Goal: Transaction & Acquisition: Purchase product/service

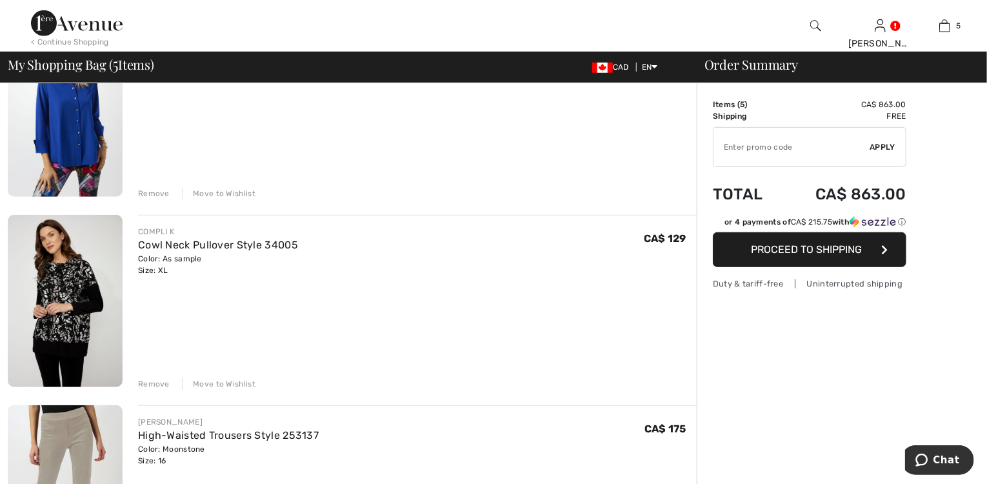
scroll to position [361, 0]
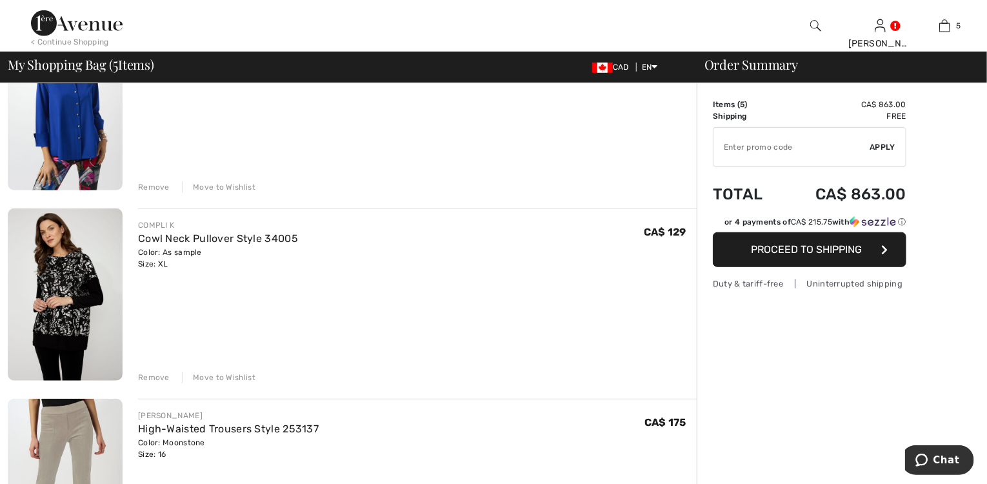
click at [160, 370] on div "Remove Move to Wishlist" at bounding box center [417, 376] width 559 height 14
click at [154, 374] on div "Remove" at bounding box center [154, 378] width 32 height 12
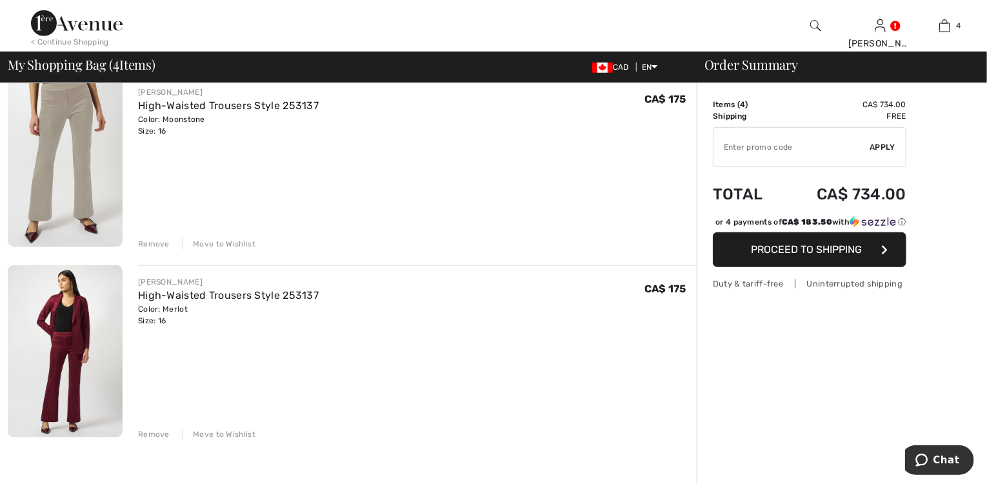
scroll to position [516, 0]
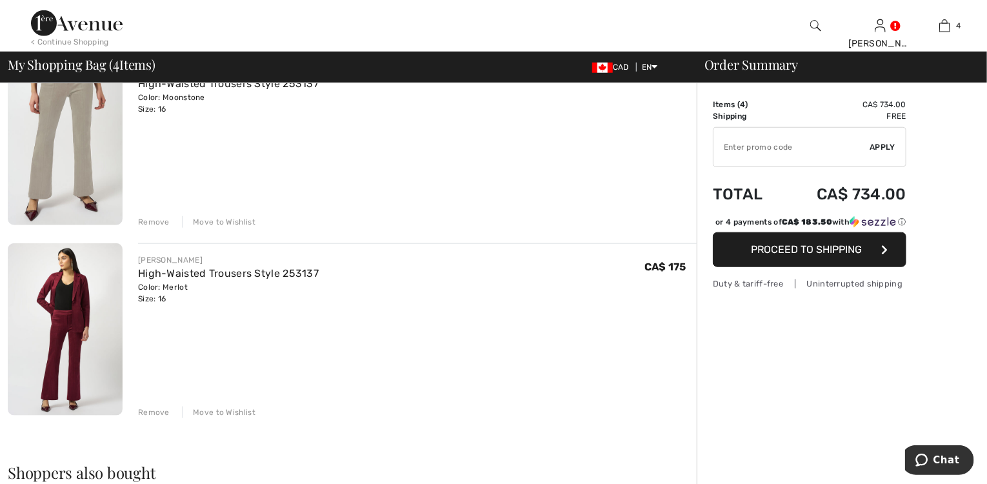
click at [152, 224] on div "Remove" at bounding box center [154, 222] width 32 height 12
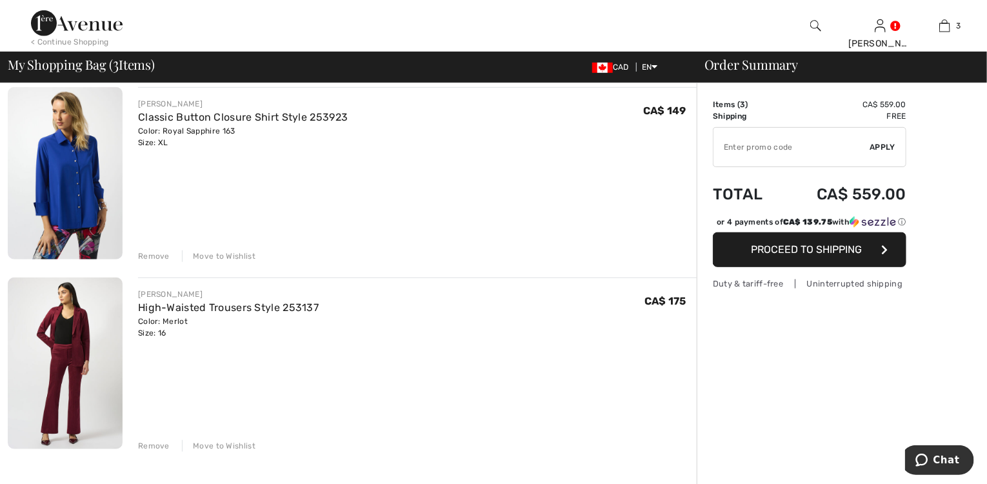
scroll to position [293, 0]
click at [151, 443] on div "Remove" at bounding box center [154, 445] width 32 height 12
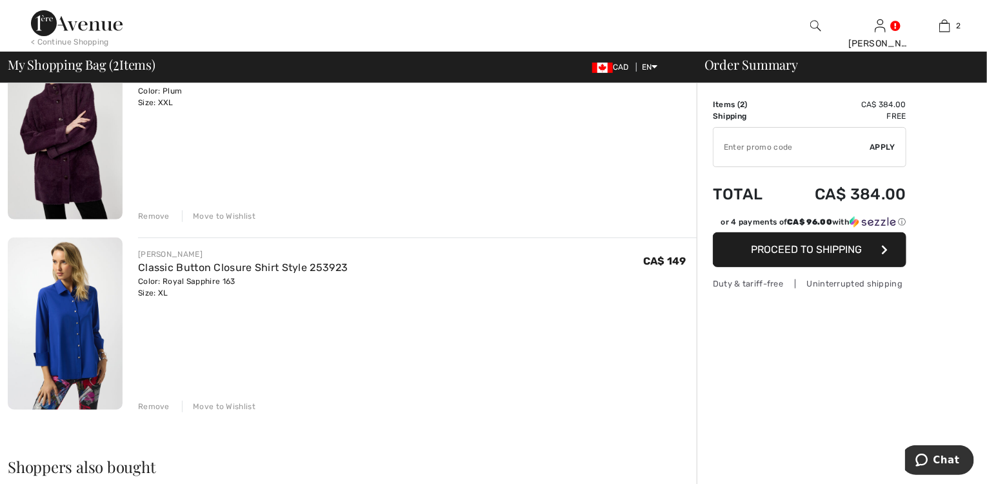
scroll to position [138, 0]
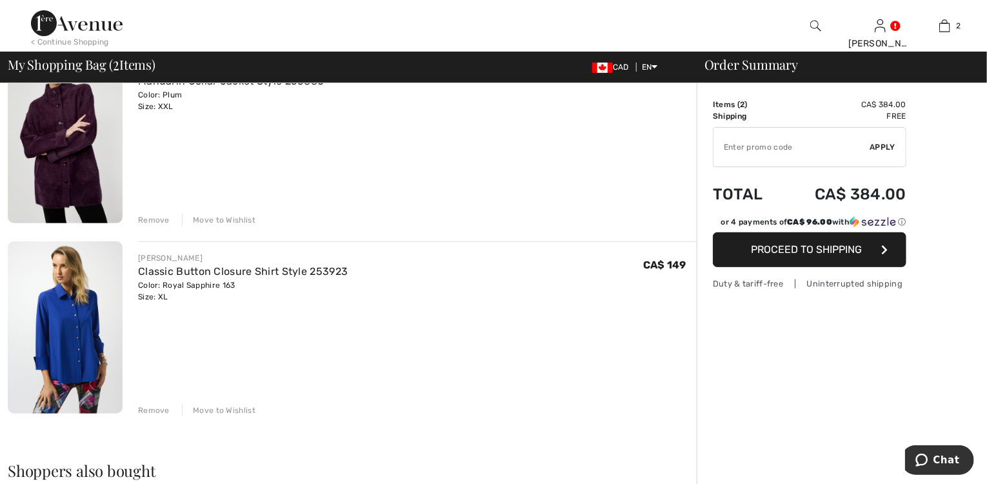
click at [55, 136] on img at bounding box center [65, 137] width 115 height 172
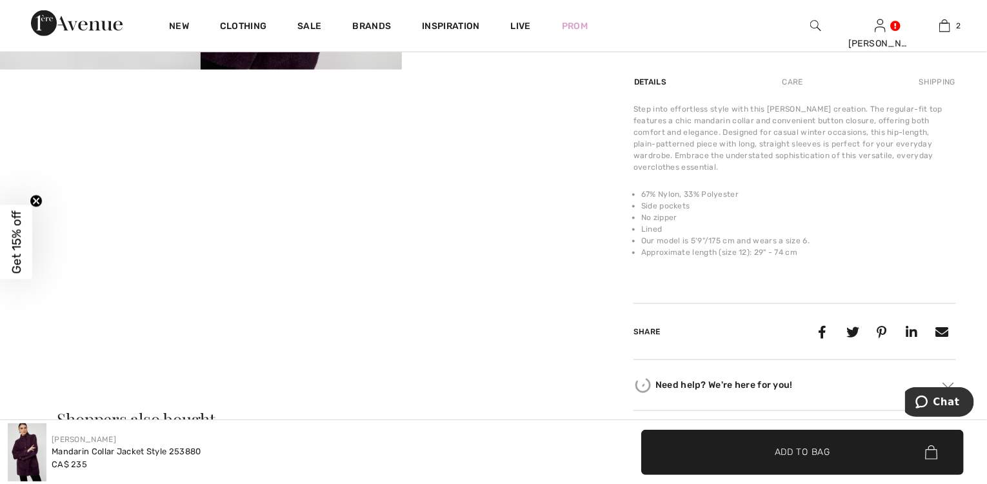
scroll to position [774, 0]
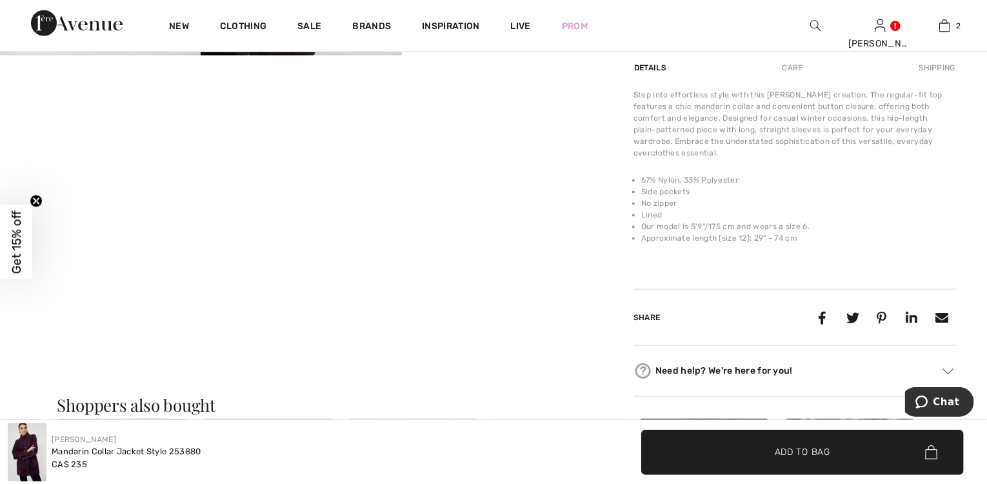
click at [19, 258] on span "Get 15% off" at bounding box center [16, 241] width 15 height 63
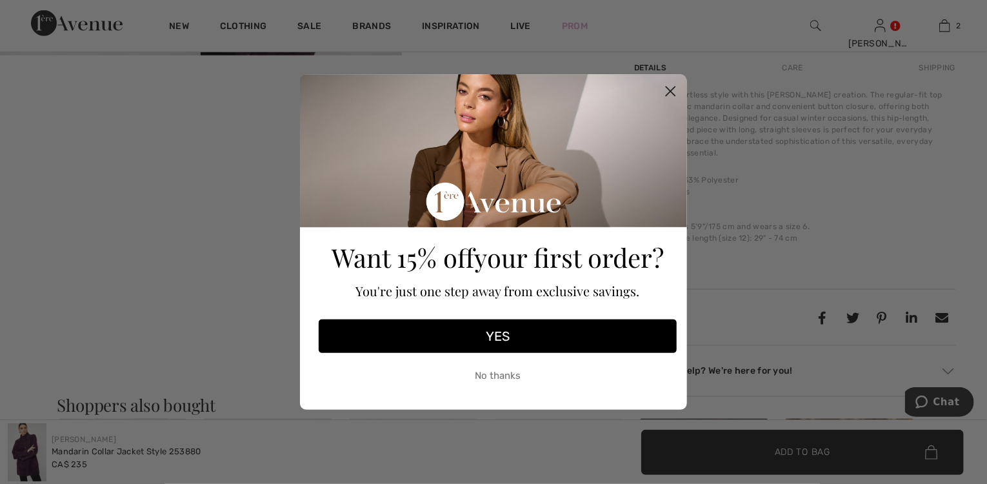
drag, startPoint x: 676, startPoint y: 83, endPoint x: 668, endPoint y: 86, distance: 9.2
click at [676, 84] on circle "Close dialog" at bounding box center [670, 91] width 21 height 21
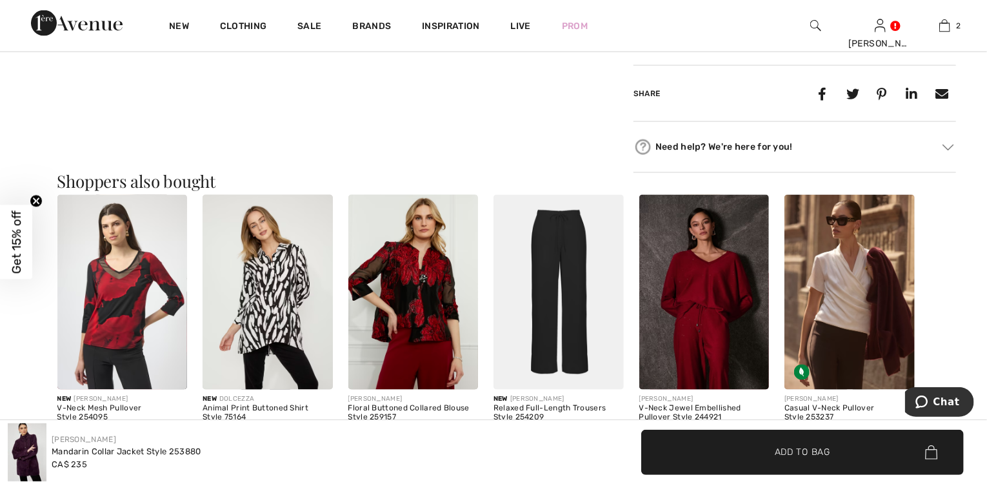
scroll to position [1032, 0]
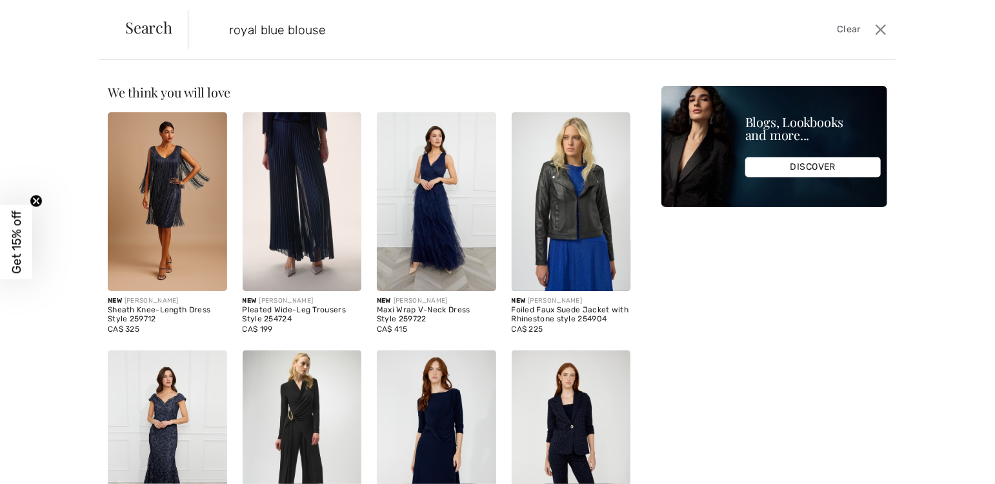
type input "royal blue blouse"
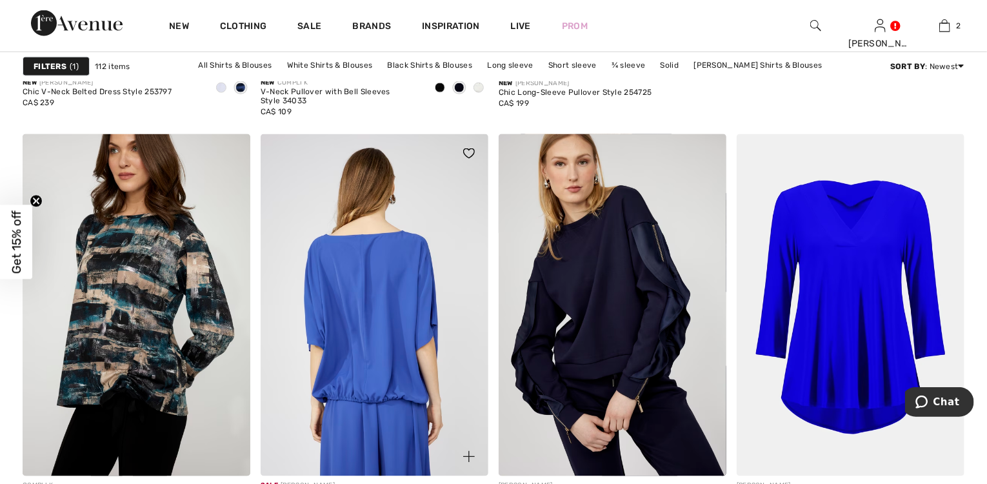
scroll to position [878, 0]
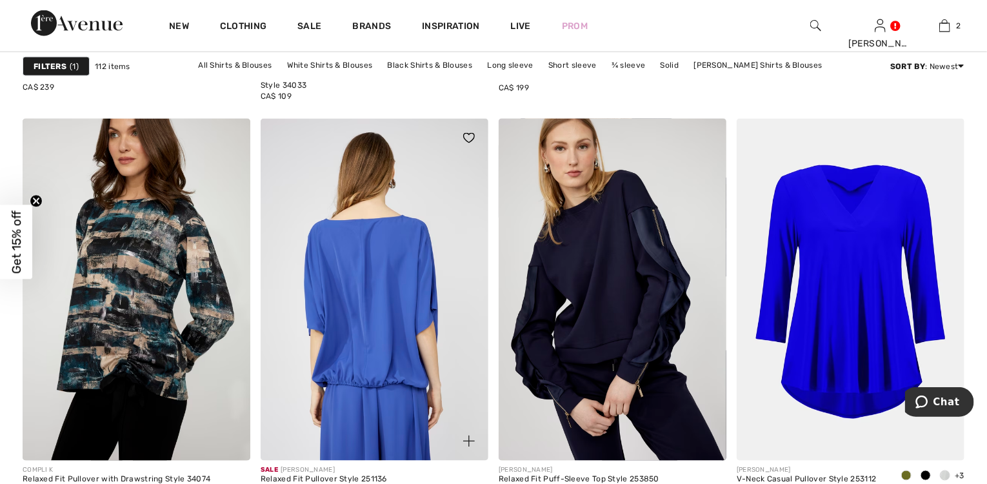
click at [360, 310] on img at bounding box center [375, 290] width 228 height 342
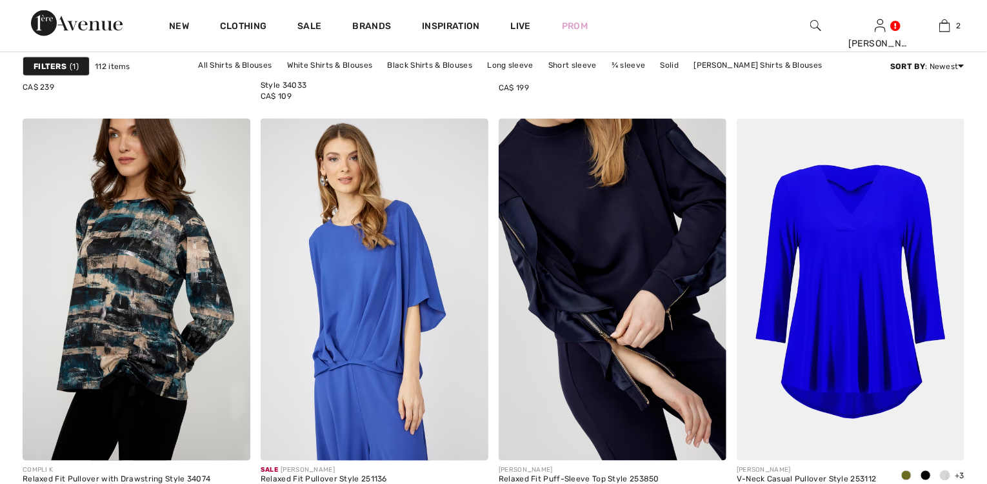
click at [639, 295] on img at bounding box center [613, 290] width 228 height 342
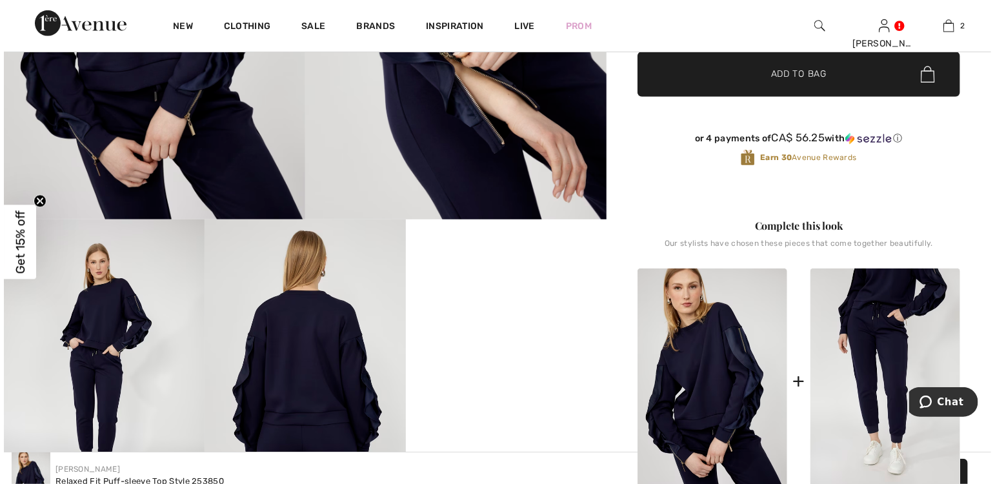
scroll to position [413, 0]
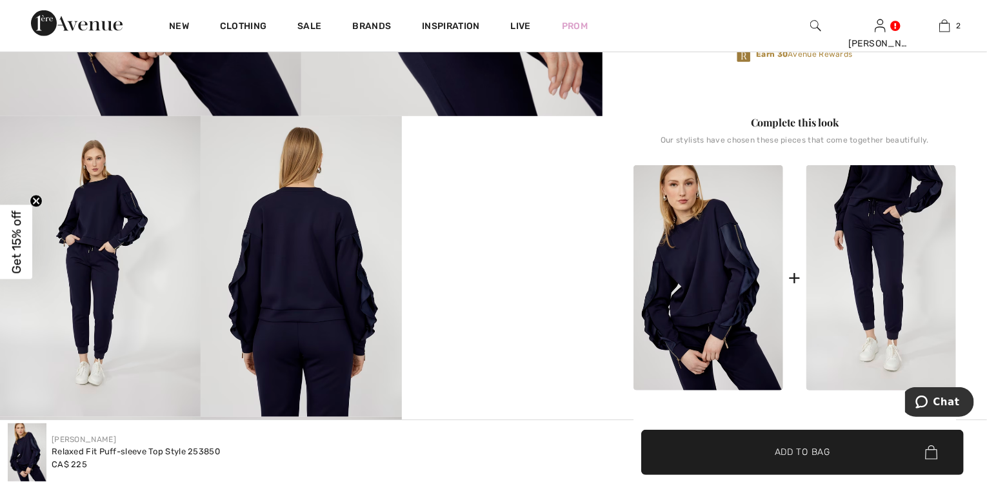
click at [300, 312] on img at bounding box center [301, 266] width 201 height 301
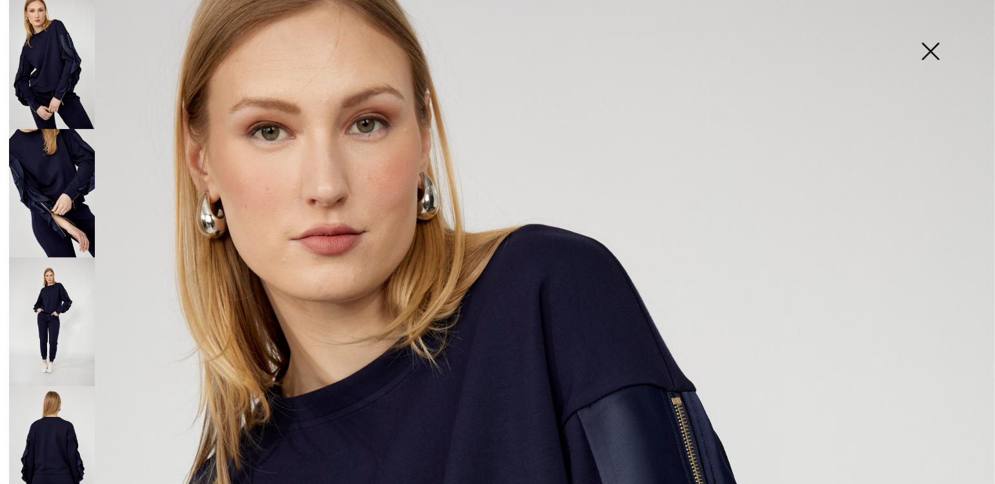
click at [55, 418] on img at bounding box center [52, 451] width 86 height 129
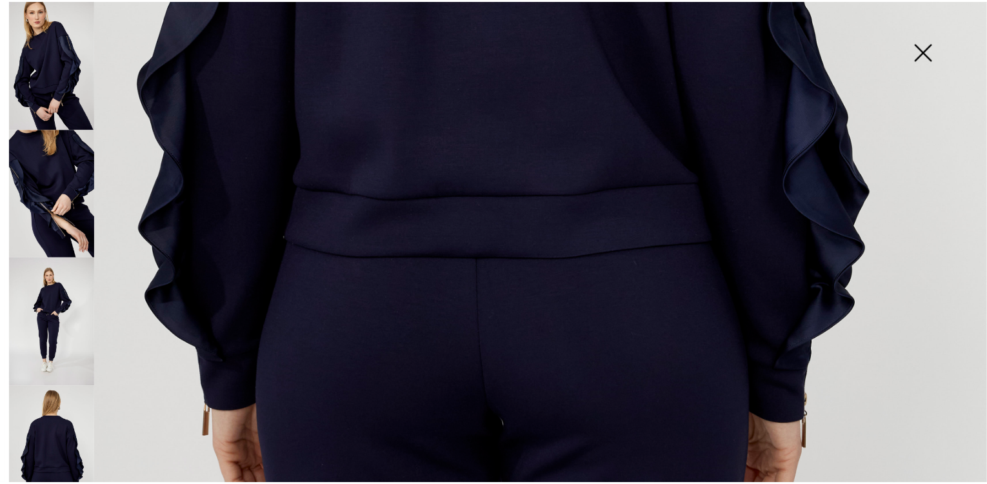
scroll to position [774, 0]
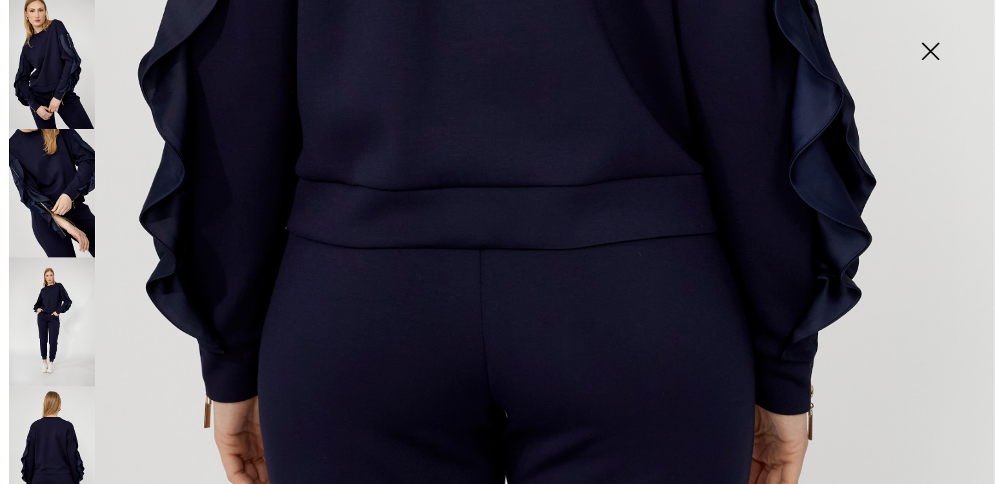
click at [929, 41] on img at bounding box center [930, 52] width 65 height 66
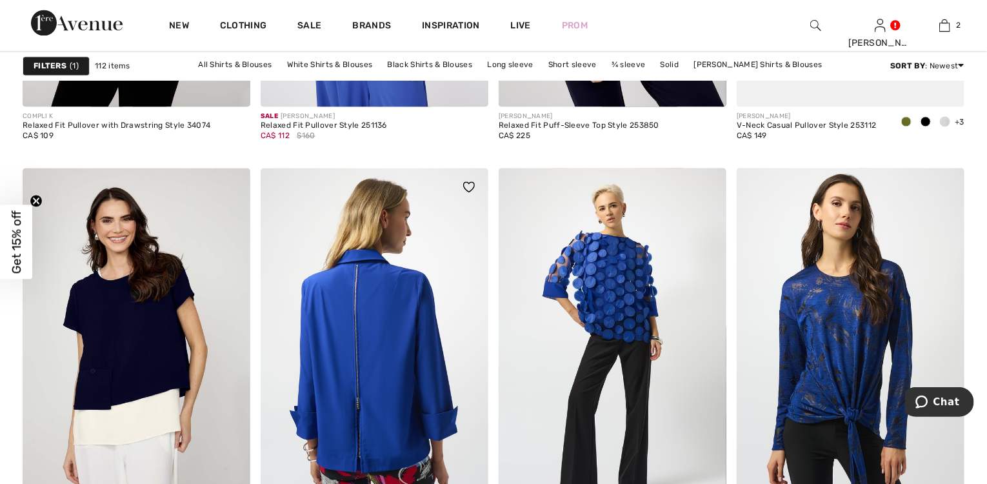
scroll to position [1291, 0]
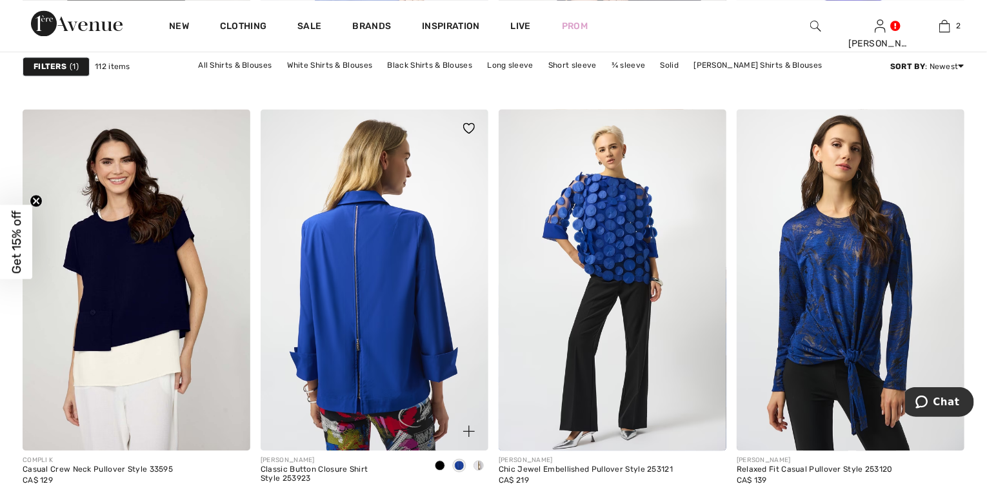
click at [372, 328] on img at bounding box center [375, 280] width 228 height 342
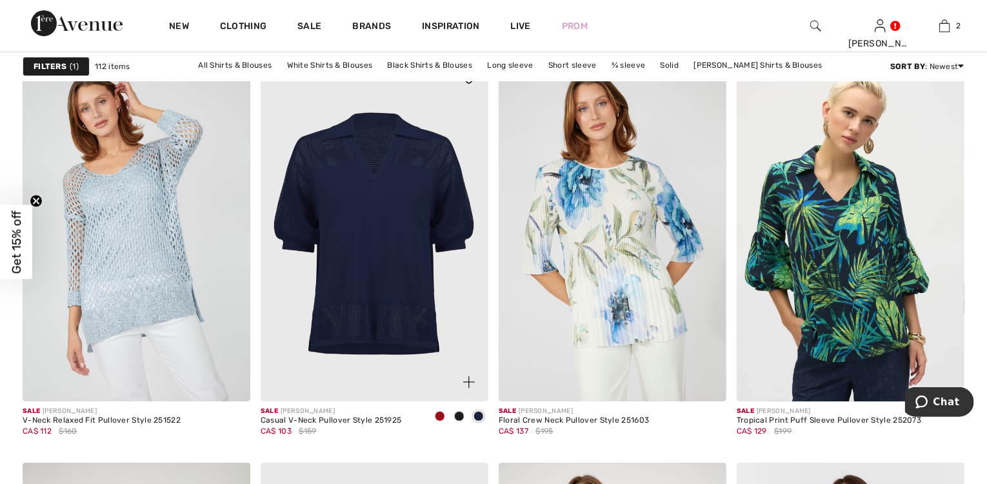
scroll to position [2220, 0]
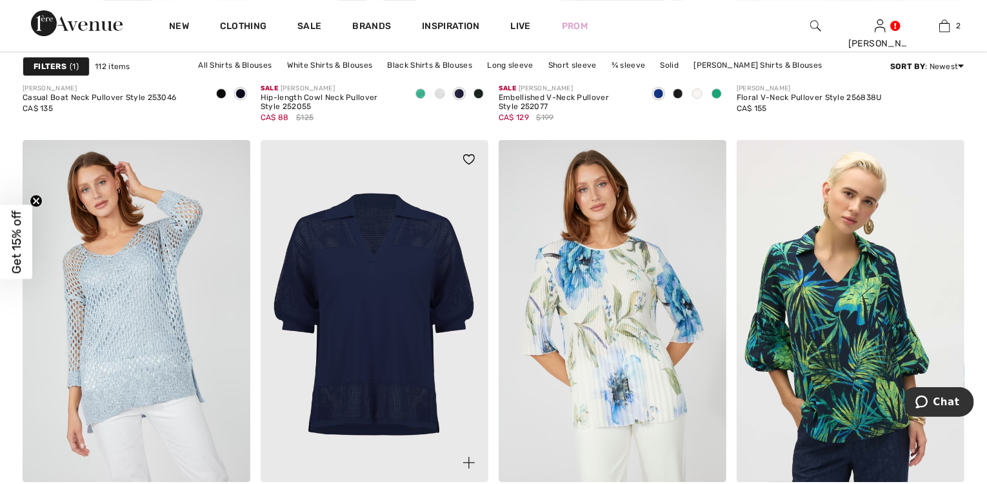
click at [370, 315] on img at bounding box center [375, 311] width 228 height 342
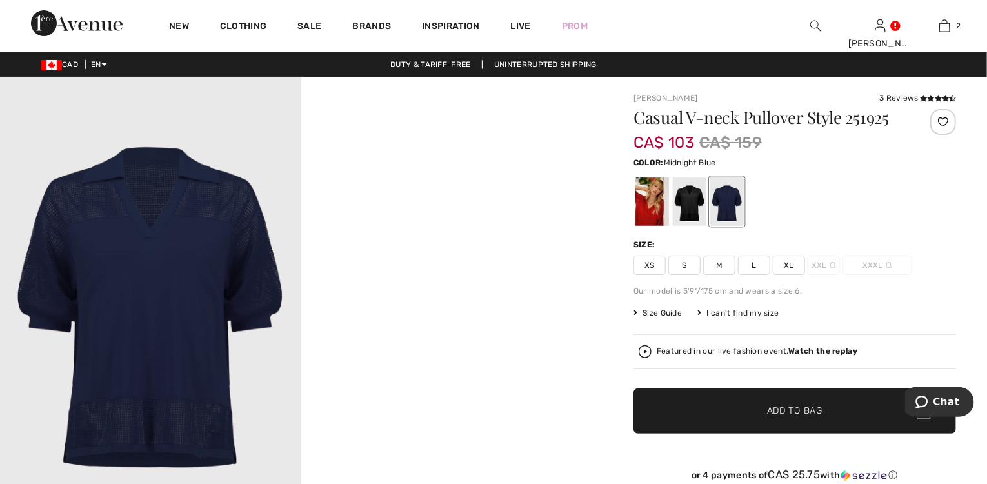
checkbox input "true"
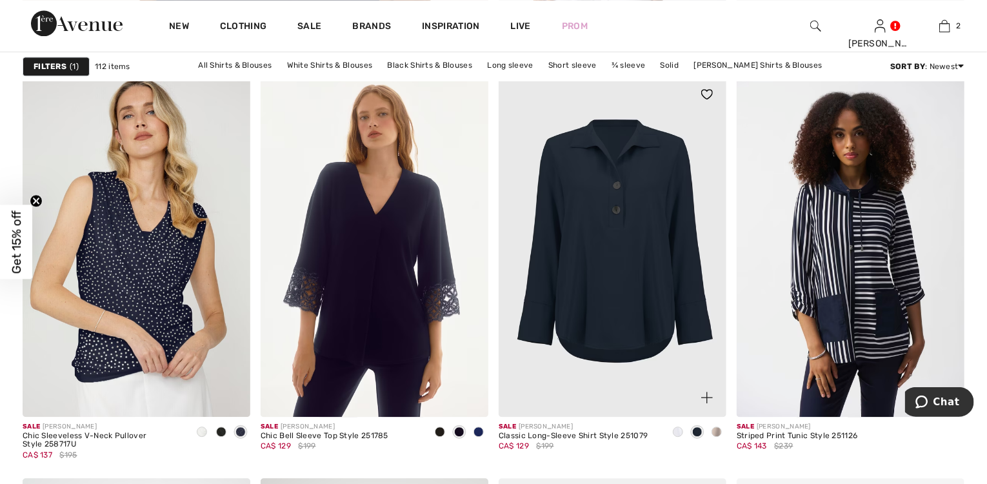
scroll to position [4078, 0]
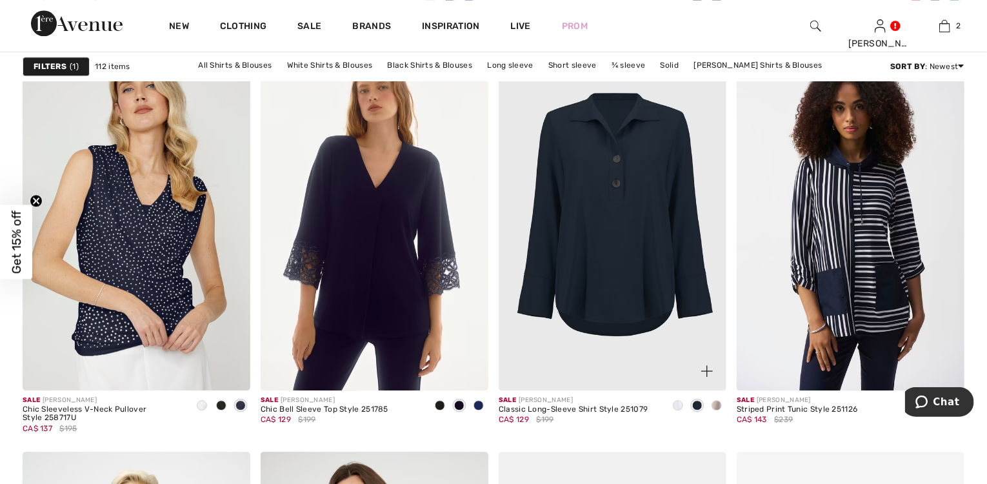
click at [676, 401] on span at bounding box center [678, 405] width 10 height 10
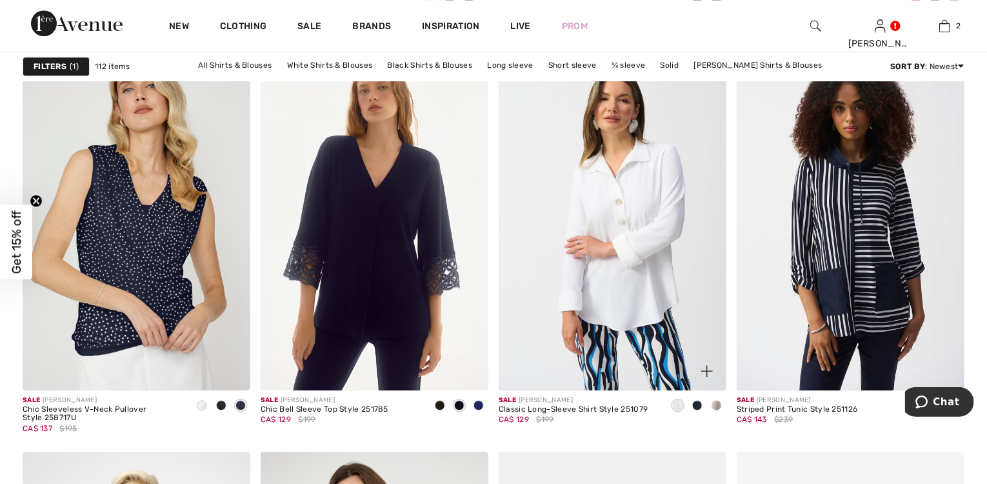
click at [619, 301] on img at bounding box center [613, 219] width 228 height 342
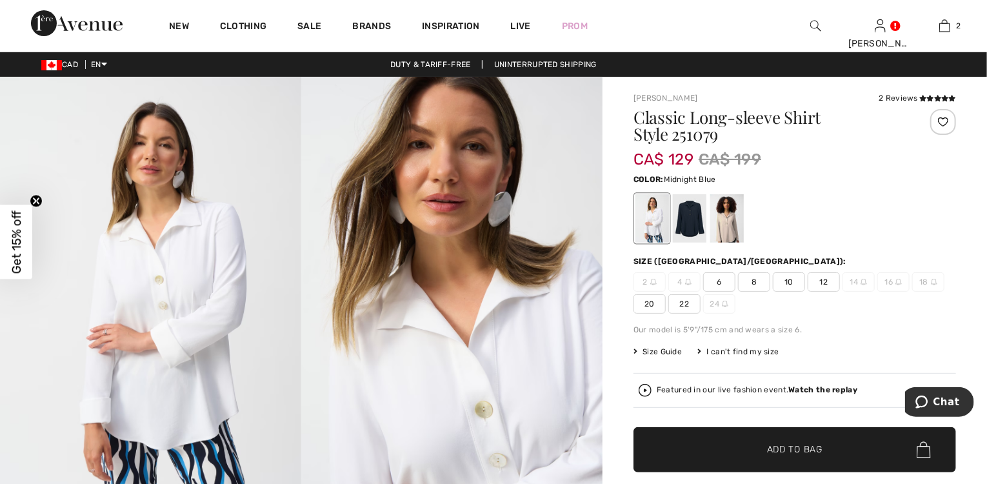
click at [699, 234] on div at bounding box center [690, 218] width 34 height 48
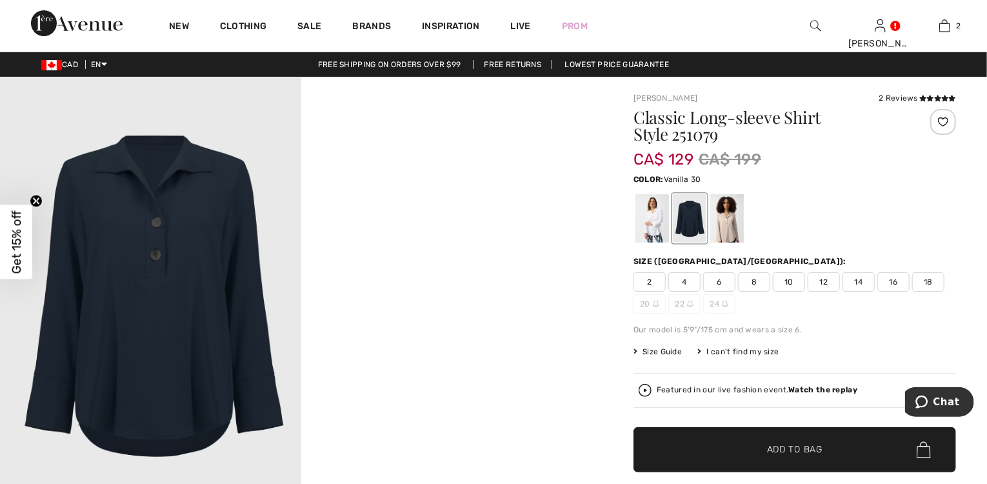
click at [650, 223] on div at bounding box center [653, 218] width 34 height 48
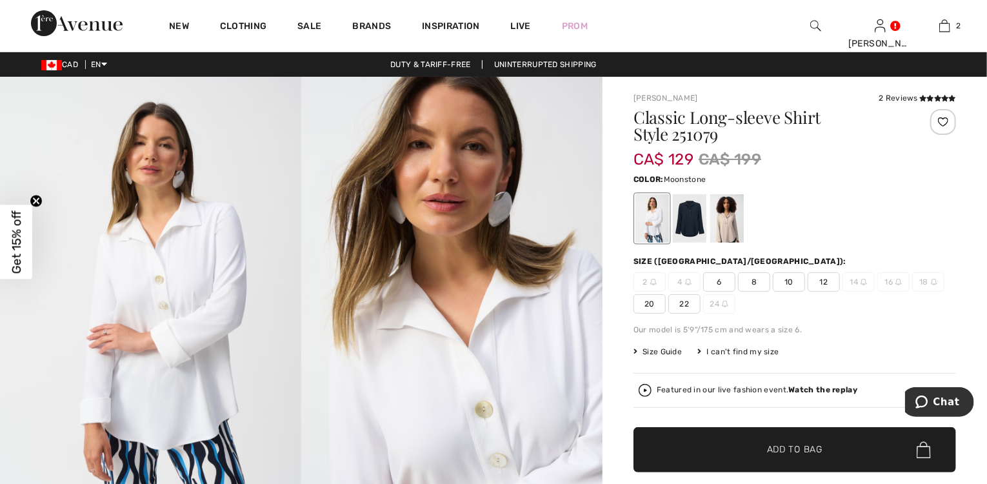
click at [725, 224] on div at bounding box center [727, 218] width 34 height 48
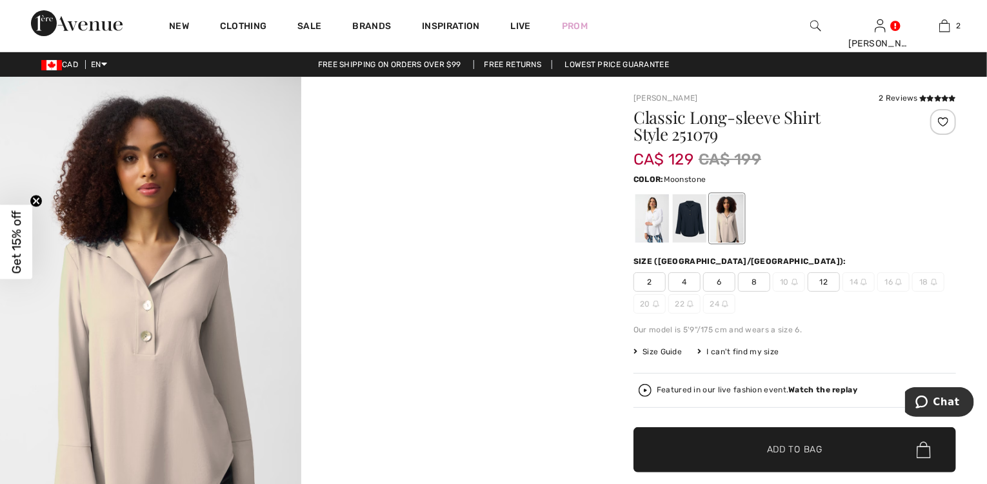
scroll to position [103, 0]
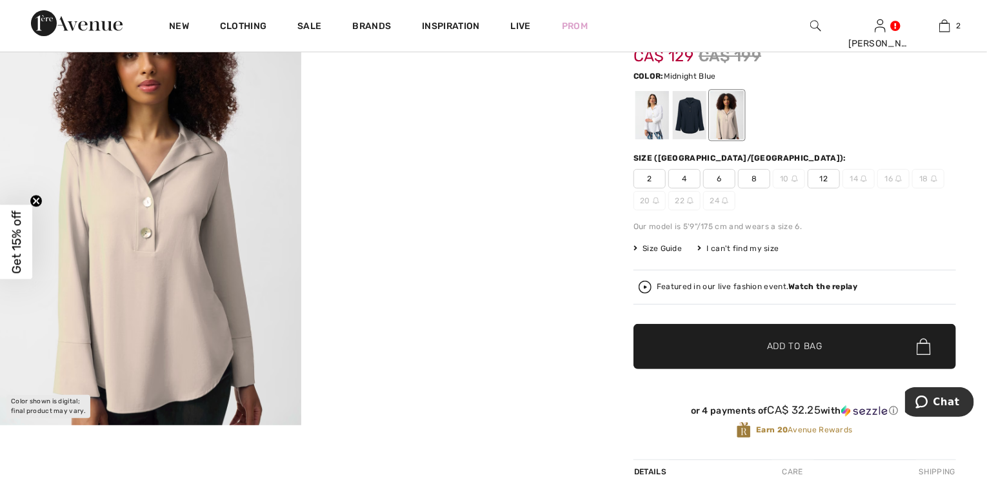
click at [690, 126] on div at bounding box center [690, 115] width 34 height 48
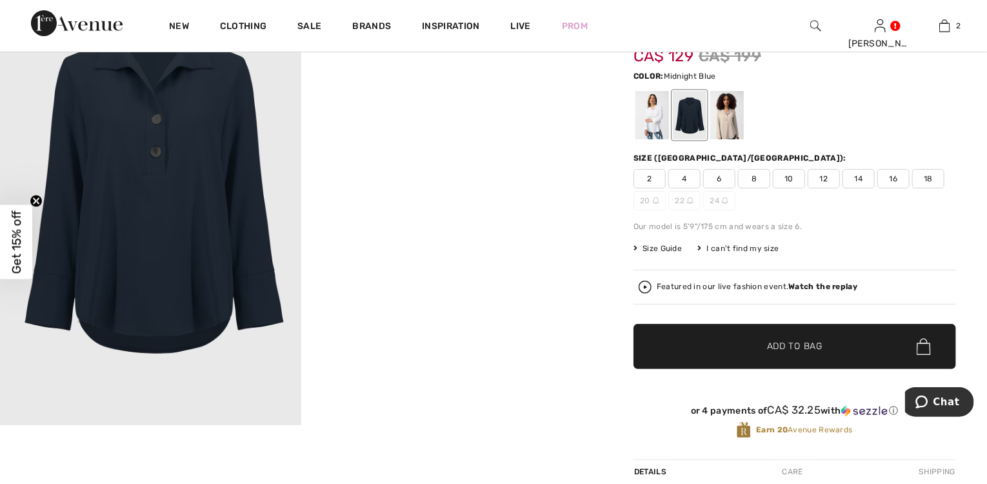
scroll to position [0, 0]
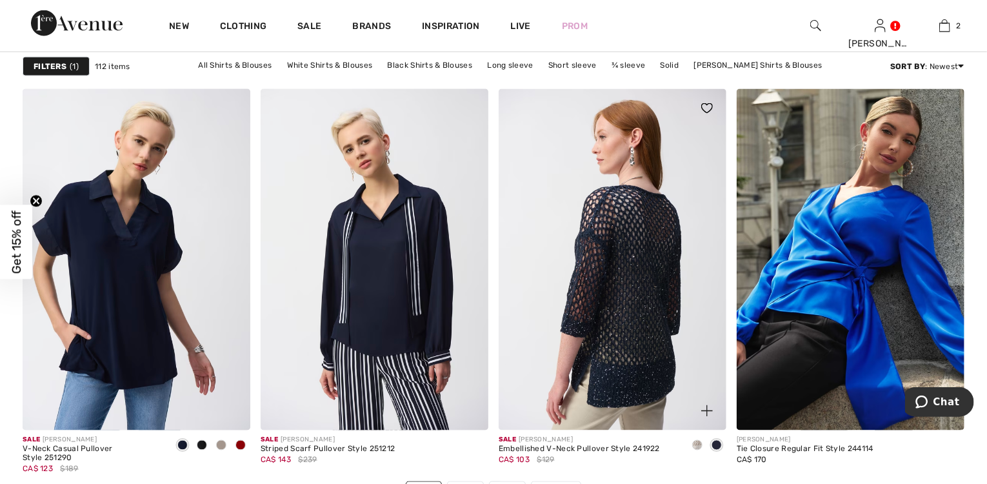
scroll to position [5885, 0]
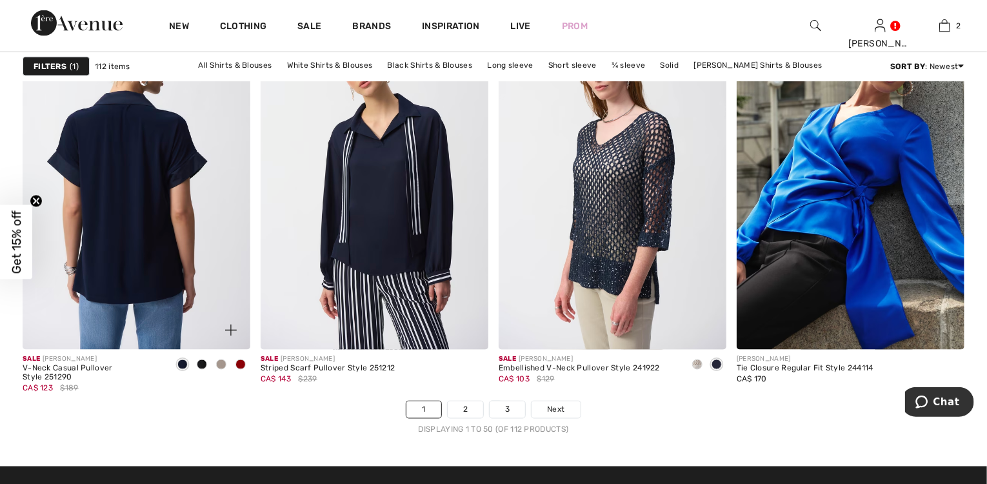
click at [114, 272] on img at bounding box center [137, 179] width 228 height 342
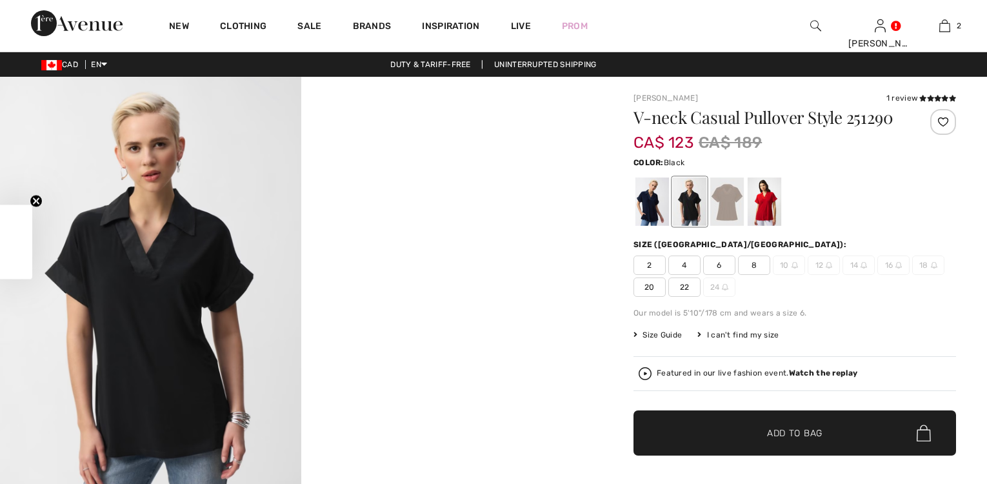
checkbox input "true"
click at [731, 209] on div at bounding box center [727, 201] width 34 height 48
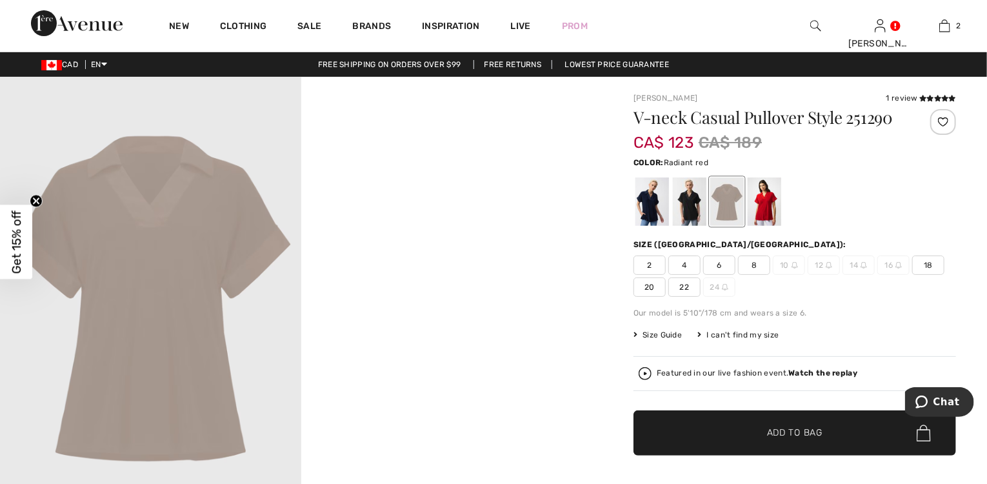
click at [765, 211] on div at bounding box center [765, 201] width 34 height 48
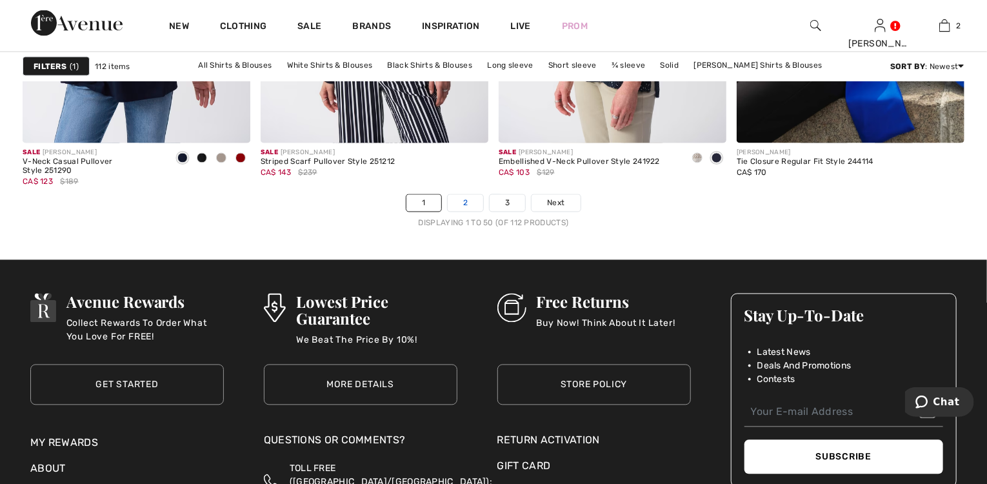
click at [461, 203] on link "2" at bounding box center [465, 203] width 35 height 17
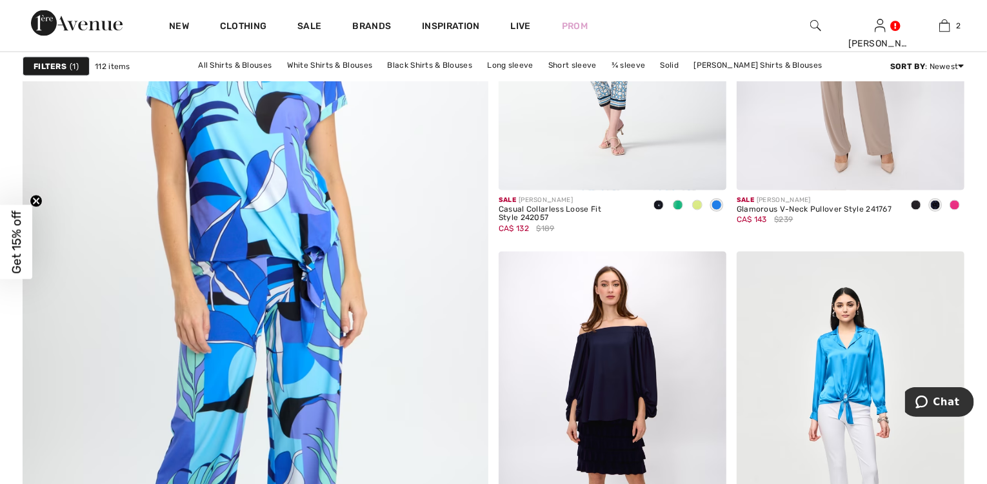
scroll to position [3510, 0]
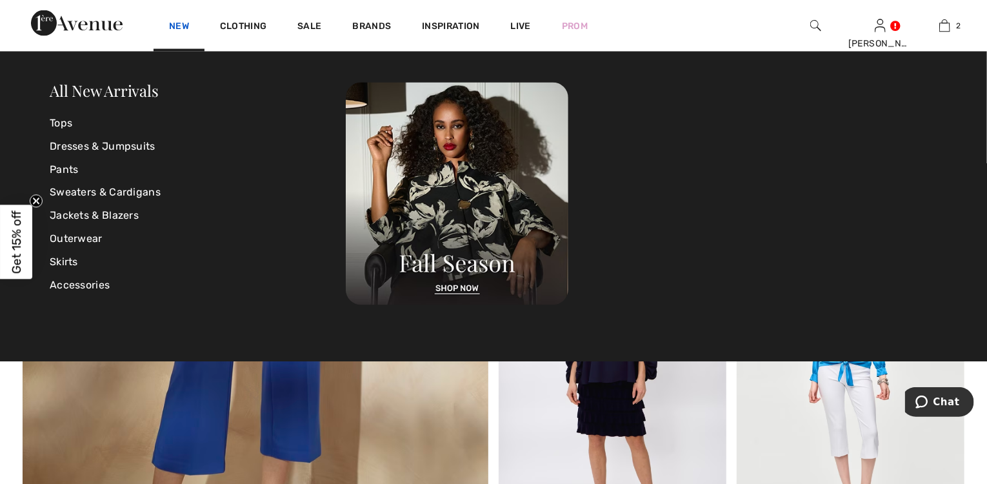
click at [185, 23] on link "New" at bounding box center [179, 28] width 20 height 14
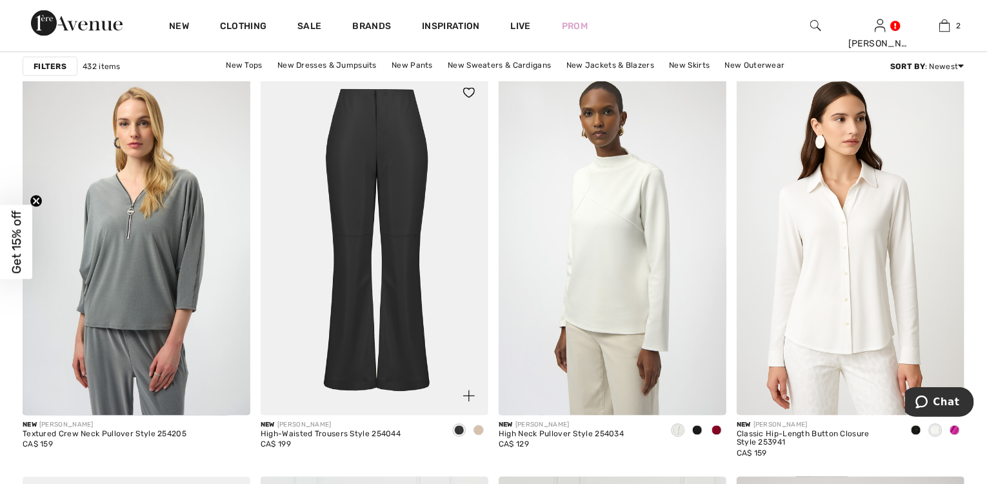
scroll to position [1032, 0]
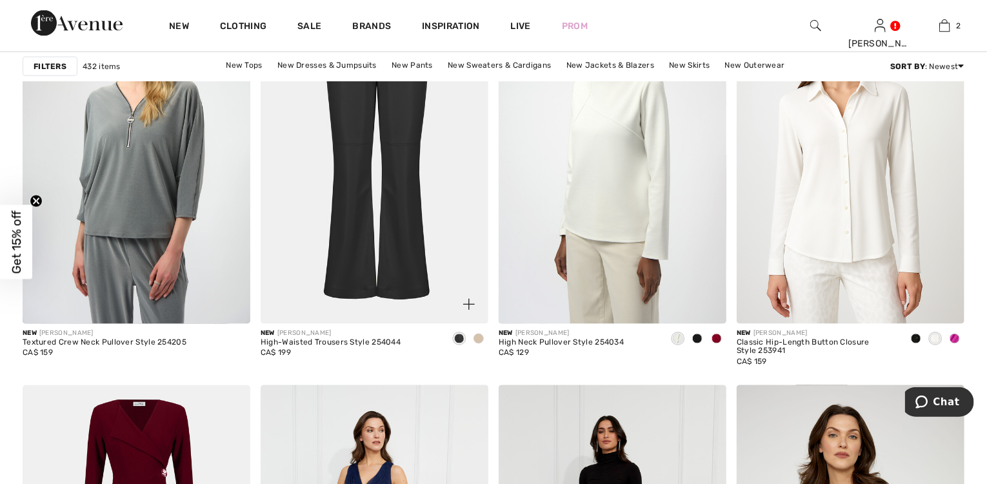
click at [481, 339] on span at bounding box center [479, 339] width 10 height 10
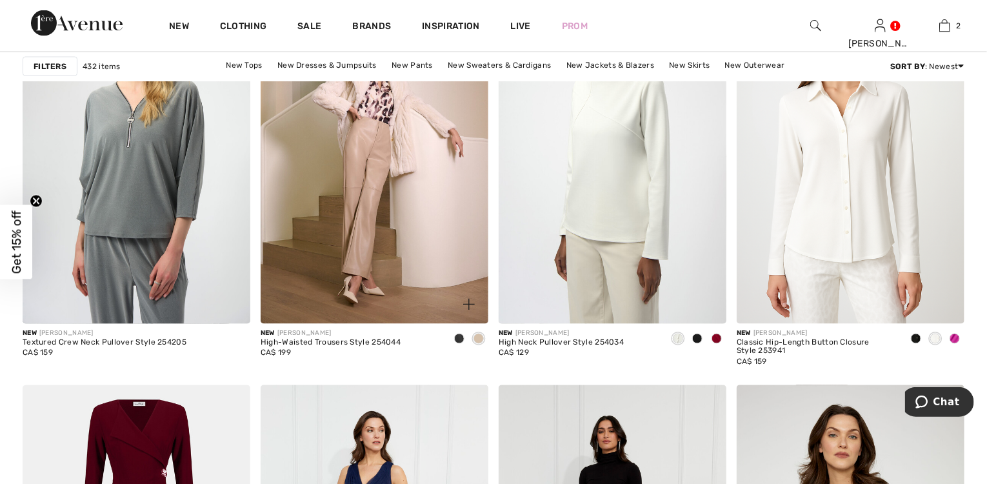
click at [365, 206] on img at bounding box center [375, 153] width 228 height 342
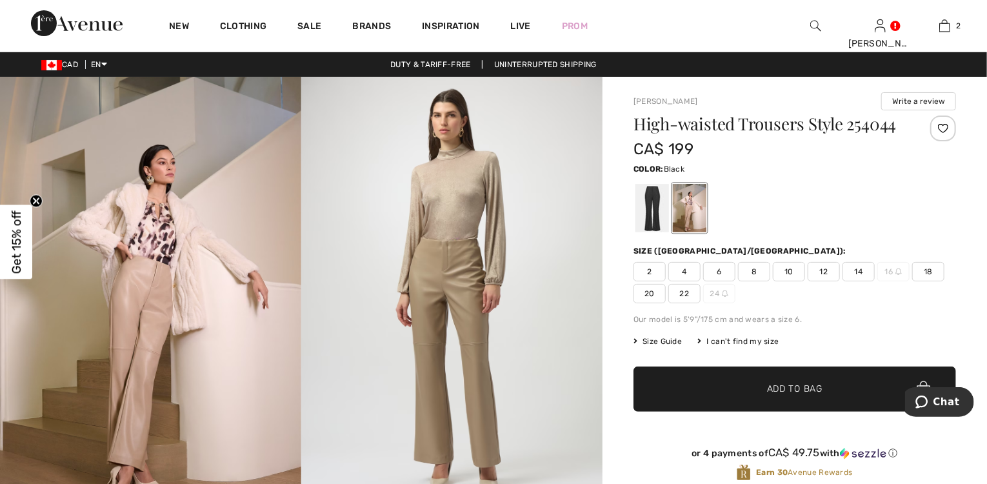
click at [650, 210] on div at bounding box center [653, 208] width 34 height 48
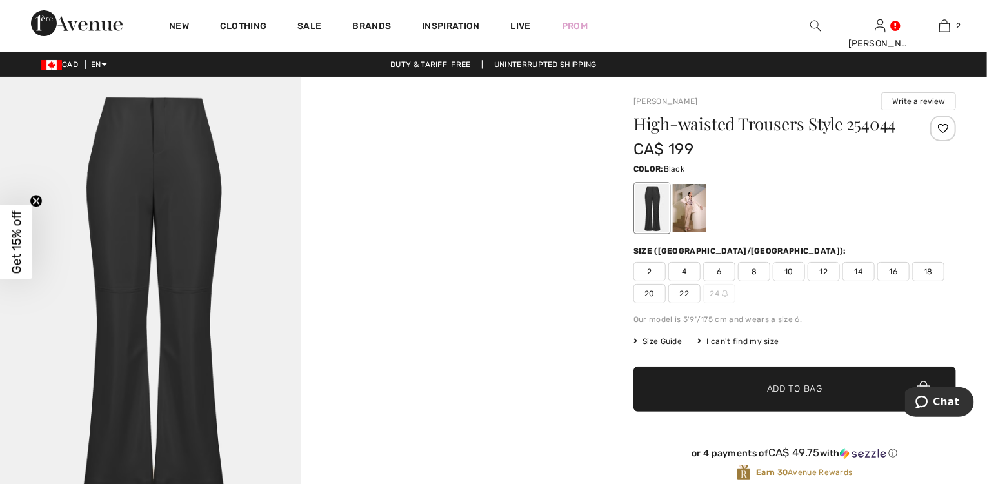
click at [181, 290] on img at bounding box center [150, 303] width 301 height 452
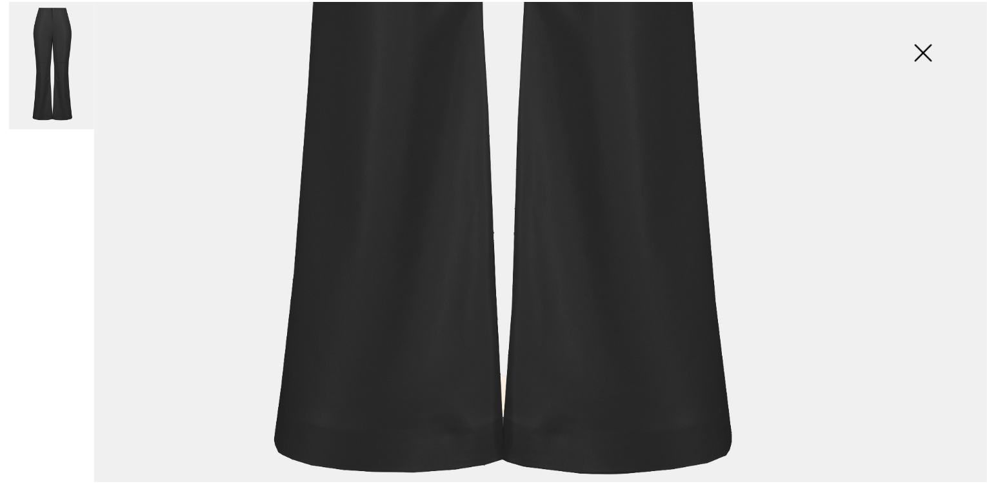
scroll to position [996, 0]
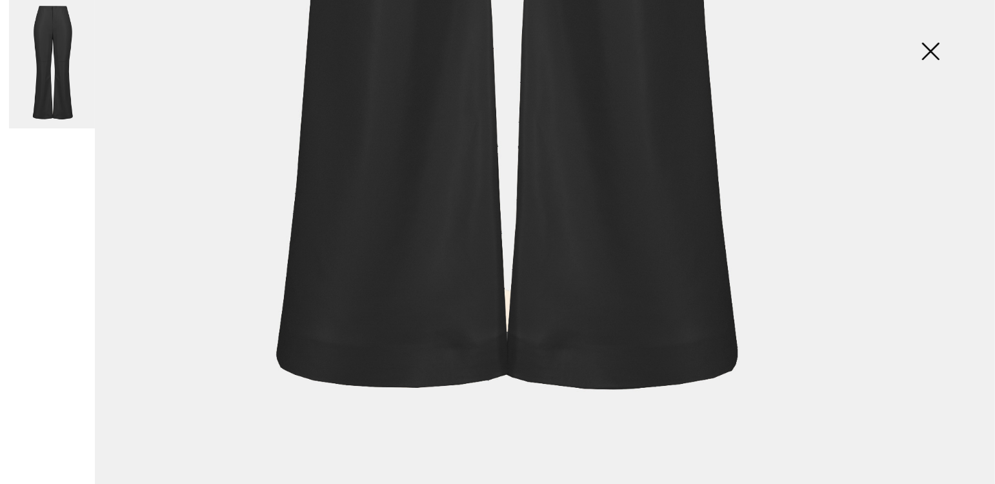
click at [934, 55] on img at bounding box center [930, 52] width 65 height 66
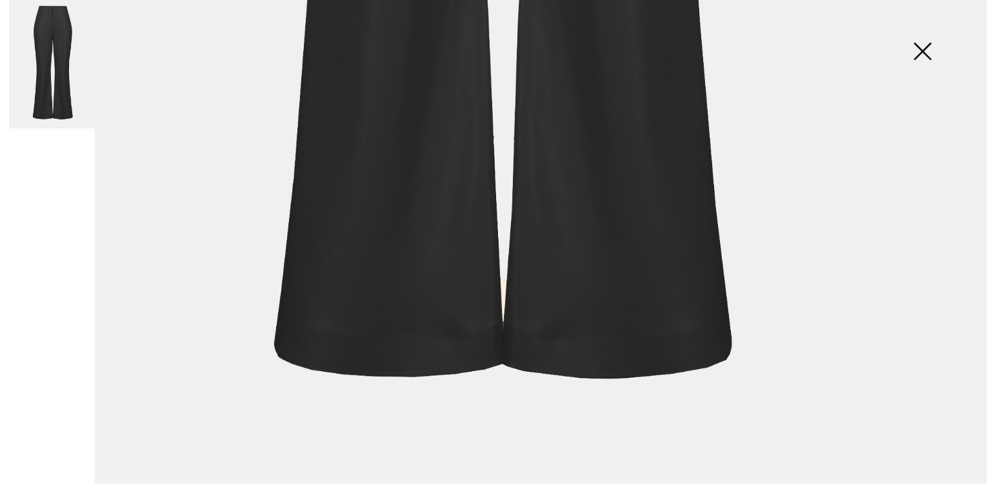
scroll to position [985, 0]
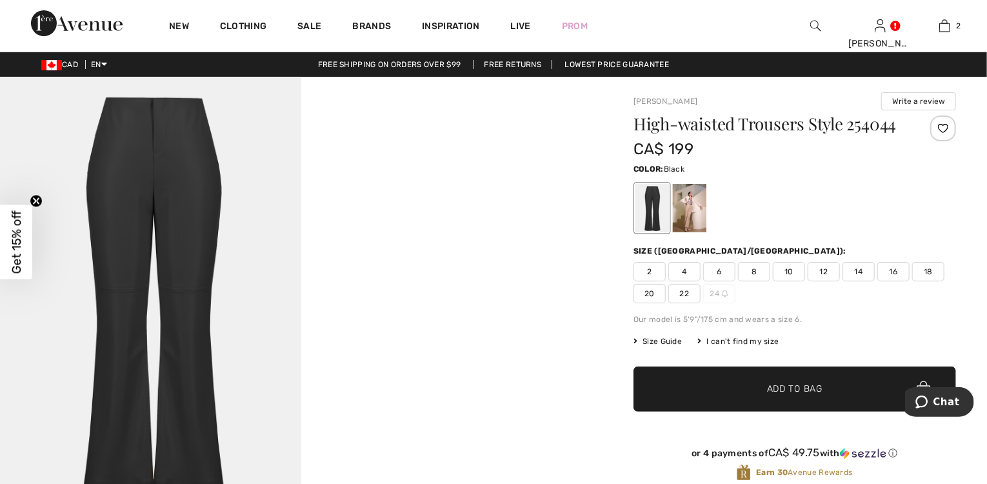
click at [901, 272] on span "16" at bounding box center [894, 271] width 32 height 19
click at [821, 379] on span "✔ Added to Bag Add to Bag" at bounding box center [795, 389] width 323 height 45
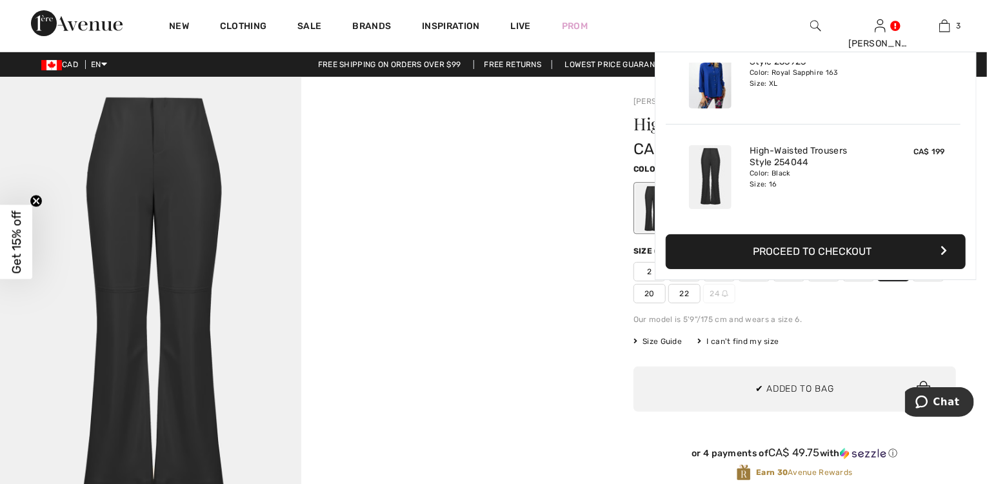
scroll to position [0, 0]
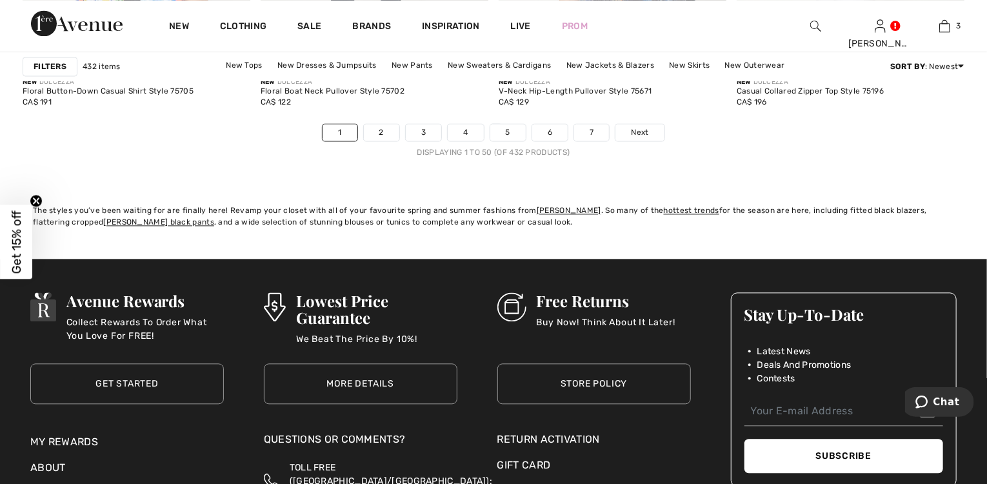
scroll to position [6092, 0]
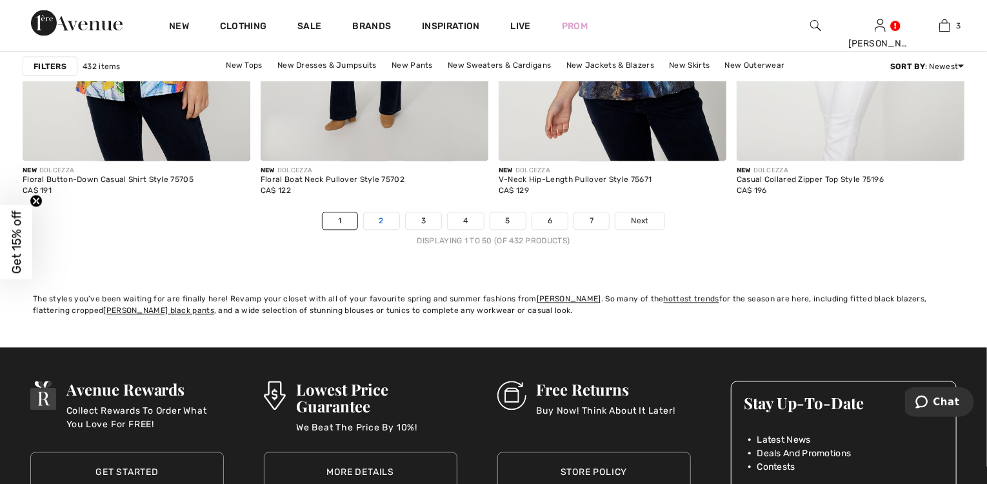
click at [385, 219] on link "2" at bounding box center [381, 221] width 35 height 17
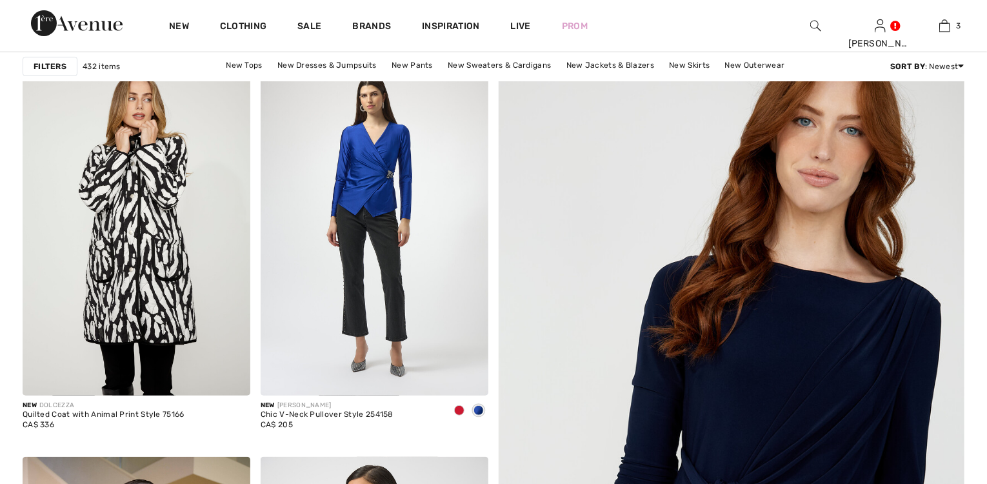
scroll to position [155, 0]
checkbox input "true"
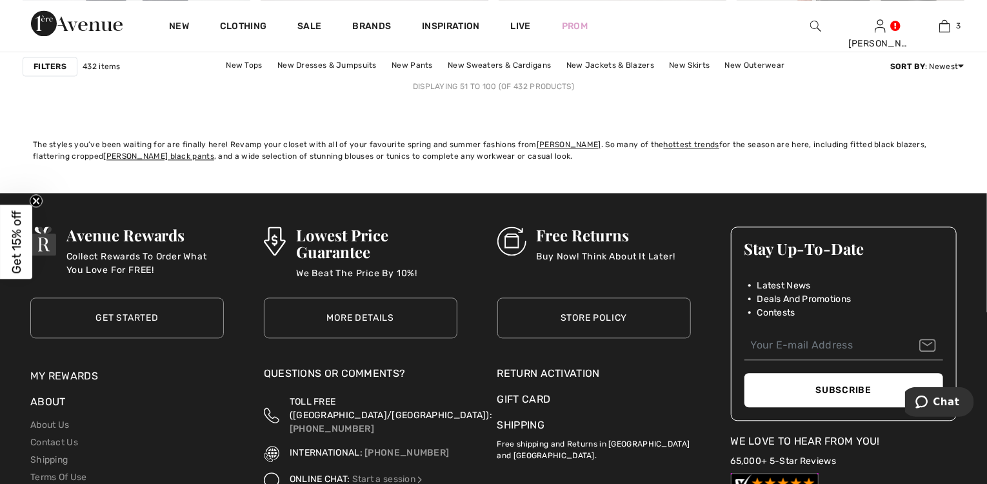
scroll to position [6092, 0]
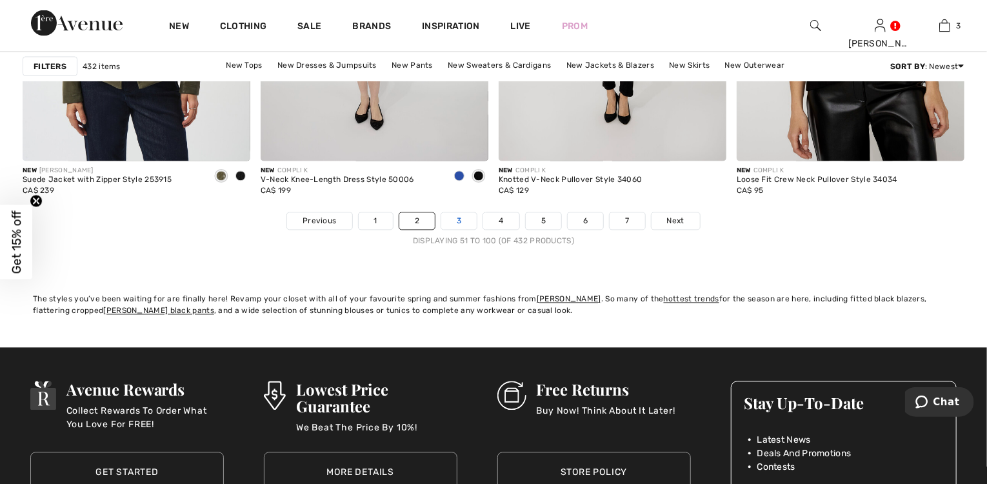
click at [463, 221] on link "3" at bounding box center [458, 221] width 35 height 17
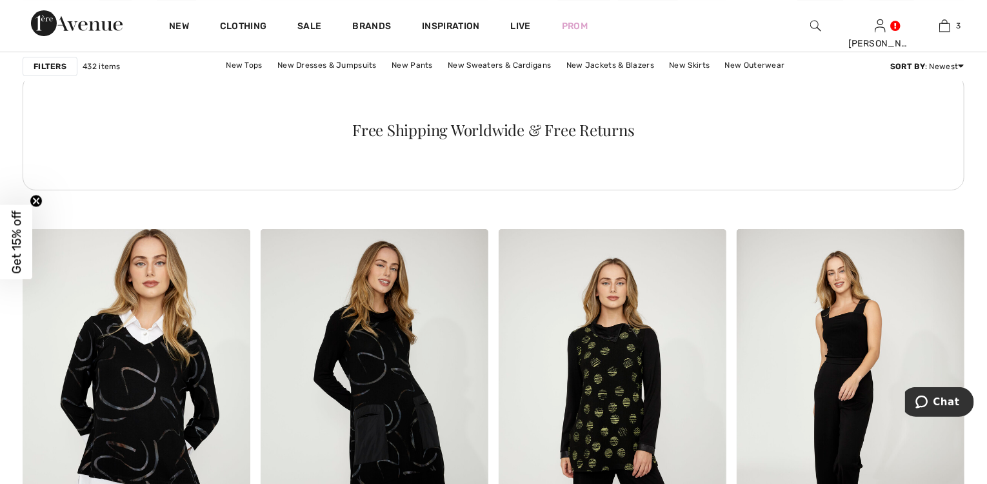
scroll to position [5008, 0]
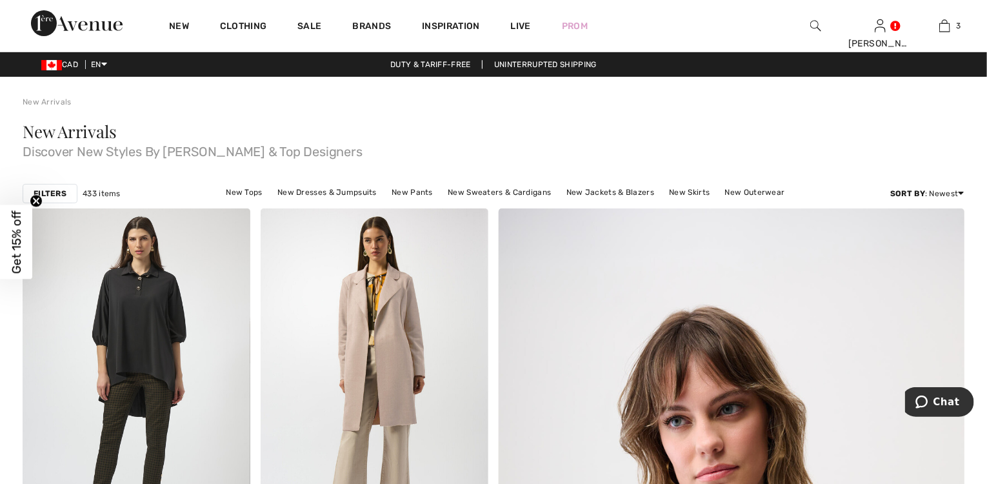
click at [818, 28] on img at bounding box center [816, 25] width 11 height 15
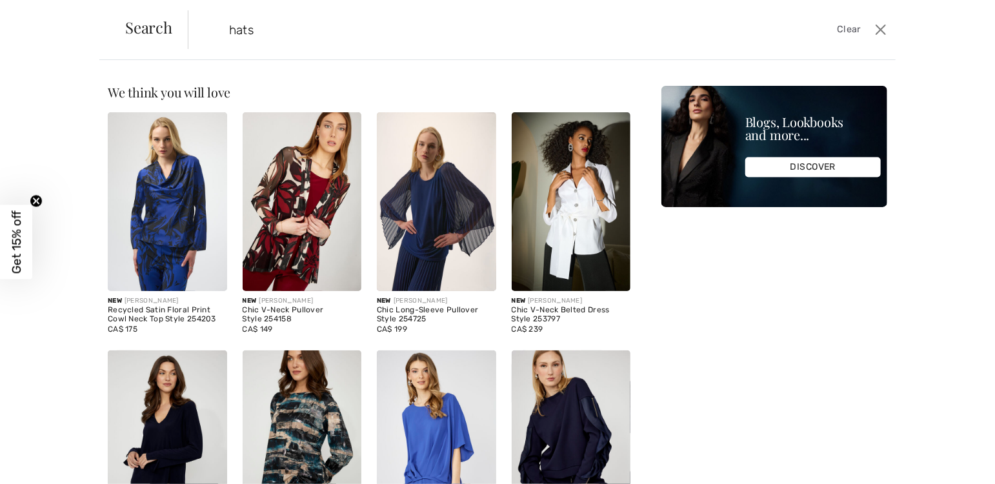
type input "hats"
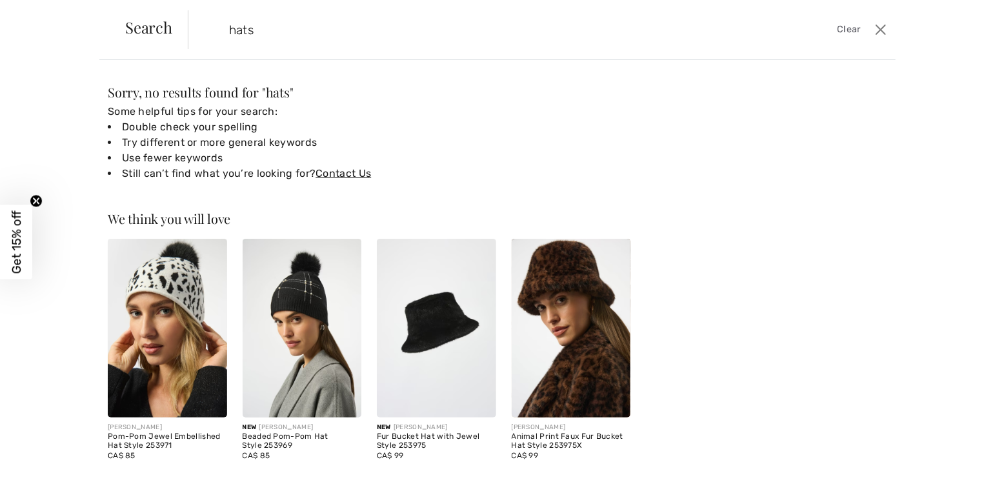
click at [436, 343] on img at bounding box center [436, 328] width 119 height 179
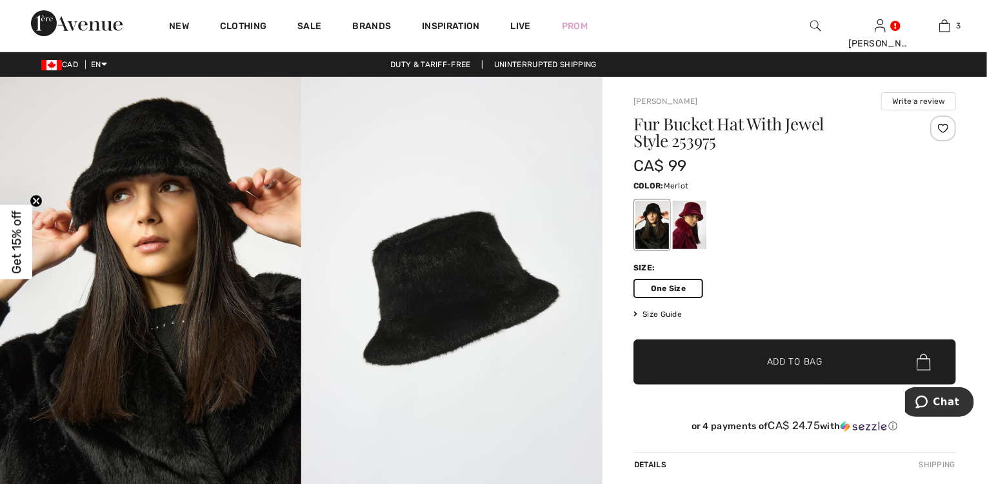
click at [687, 224] on div at bounding box center [690, 225] width 34 height 48
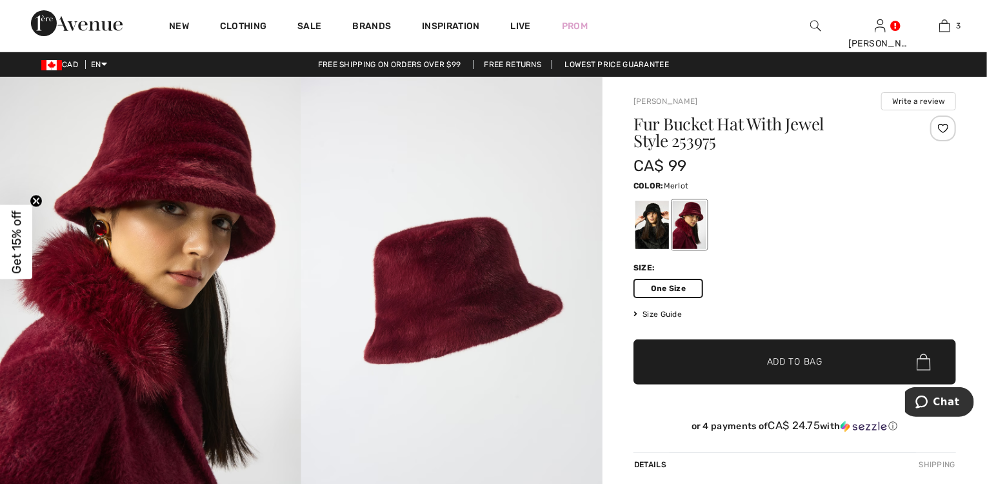
click at [805, 365] on span "Add to Bag" at bounding box center [794, 363] width 55 height 14
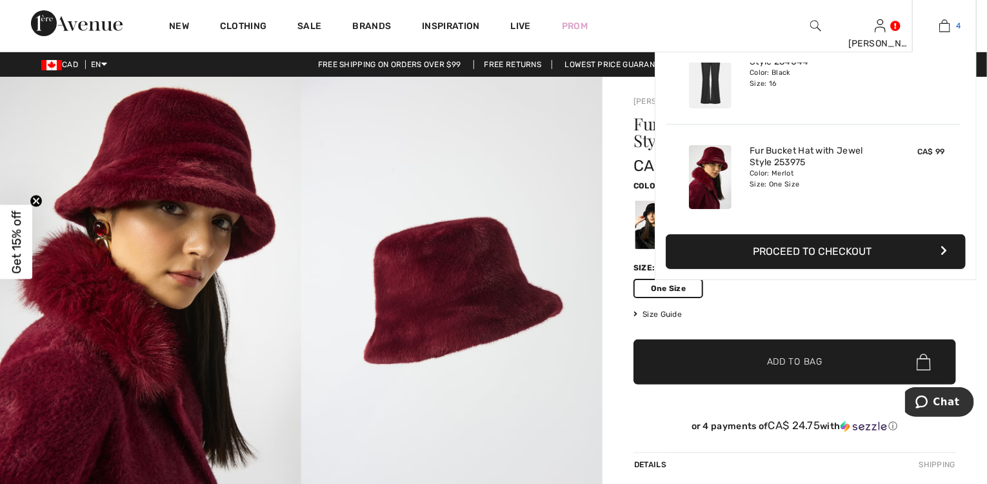
click at [951, 25] on link "4" at bounding box center [944, 25] width 63 height 15
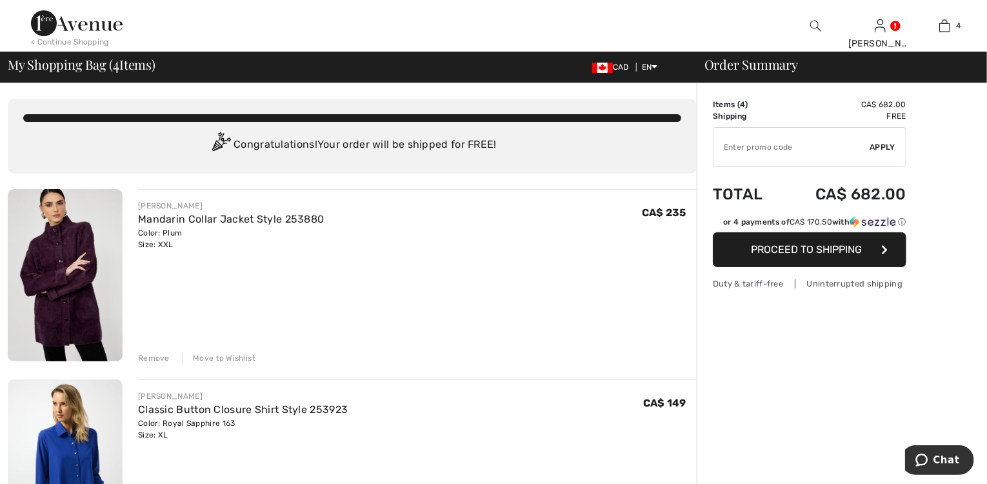
click at [151, 356] on div "Remove" at bounding box center [154, 358] width 32 height 12
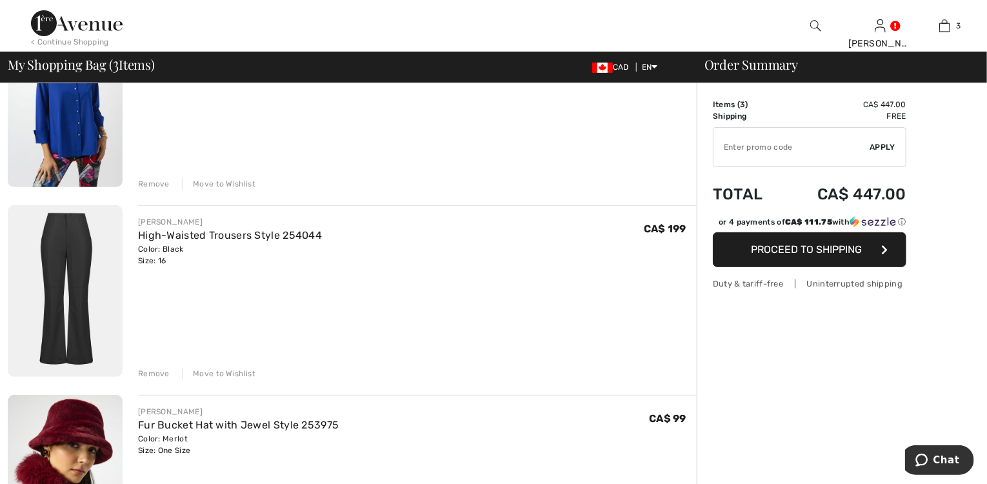
scroll to position [258, 0]
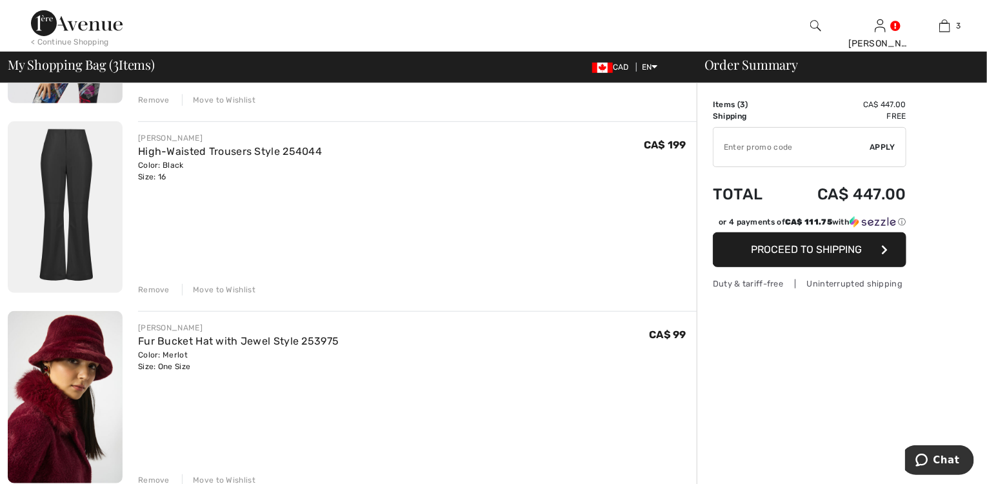
click at [154, 289] on div "Remove" at bounding box center [154, 290] width 32 height 12
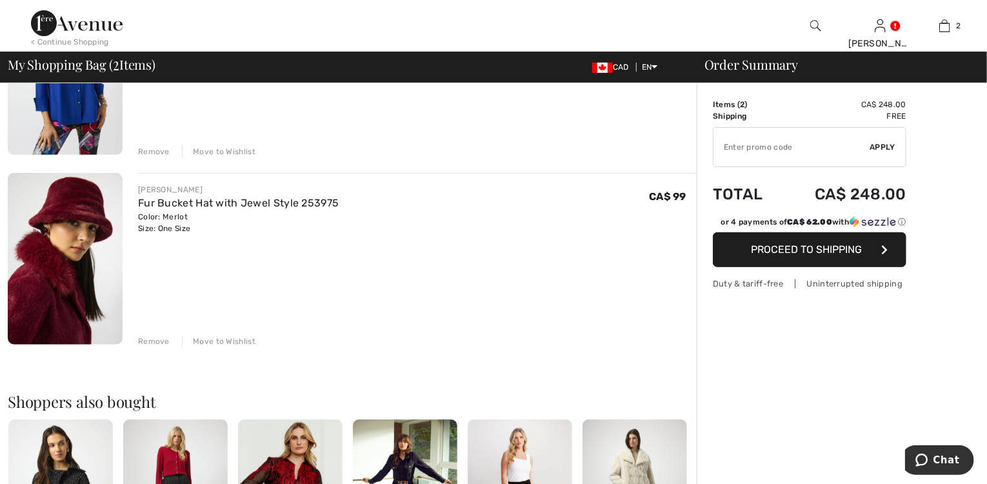
scroll to position [52, 0]
